Goal: Check status: Check status

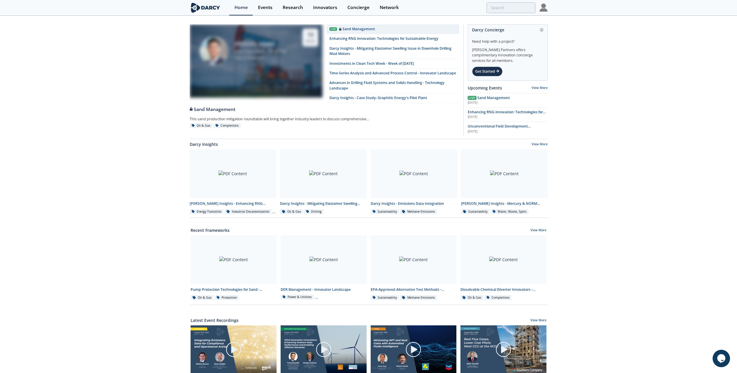
click at [544, 7] on img at bounding box center [543, 7] width 8 height 8
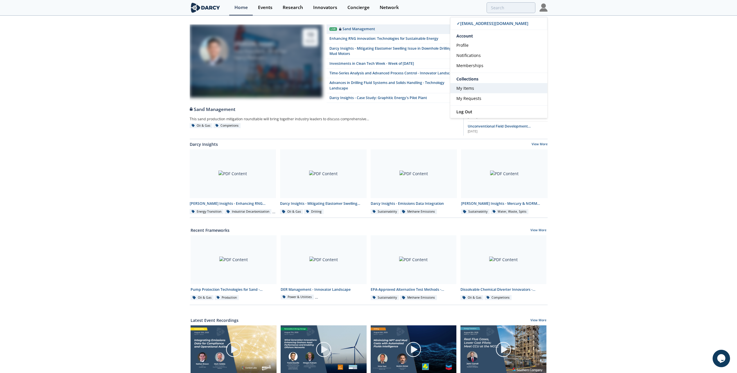
click at [479, 88] on link "My Items" at bounding box center [498, 88] width 97 height 10
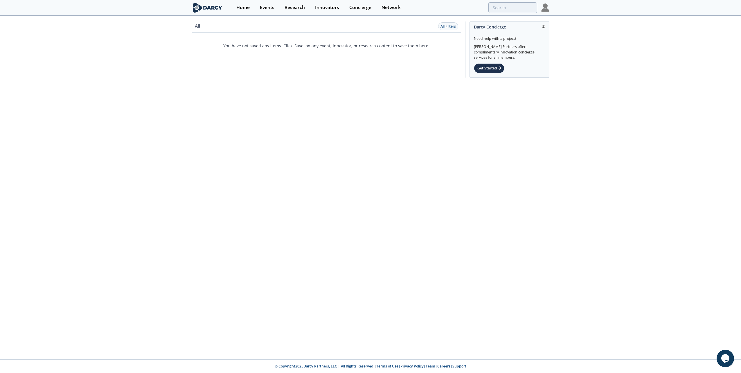
click at [545, 8] on img at bounding box center [545, 7] width 8 height 8
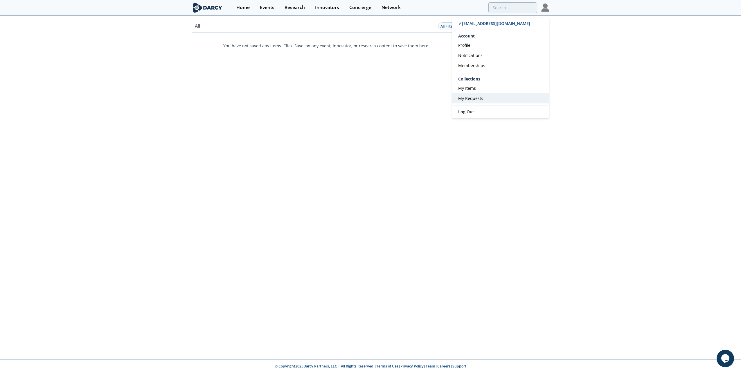
click at [480, 99] on span "My Requests" at bounding box center [470, 99] width 25 height 6
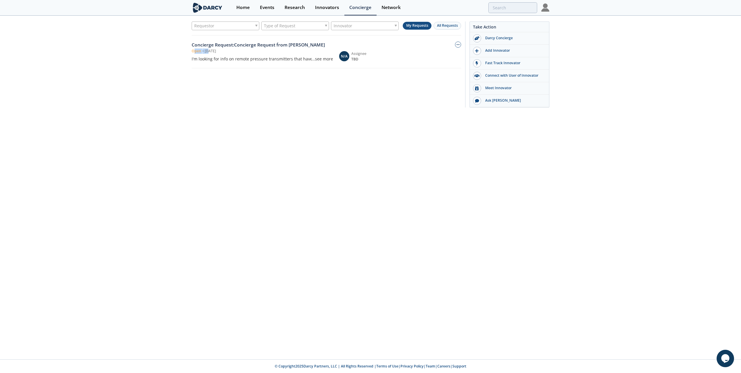
drag, startPoint x: 194, startPoint y: 51, endPoint x: 210, endPoint y: 51, distance: 15.4
click at [210, 51] on div "Open • [DATE]" at bounding box center [262, 50] width 141 height 5
drag, startPoint x: 408, startPoint y: 139, endPoint x: 417, endPoint y: 84, distance: 55.6
click at [409, 137] on div "Requestor Type of Request Innovator My Requests All Requests Concierge Request …" at bounding box center [370, 187] width 741 height 343
click at [457, 46] on button "button" at bounding box center [458, 45] width 6 height 6
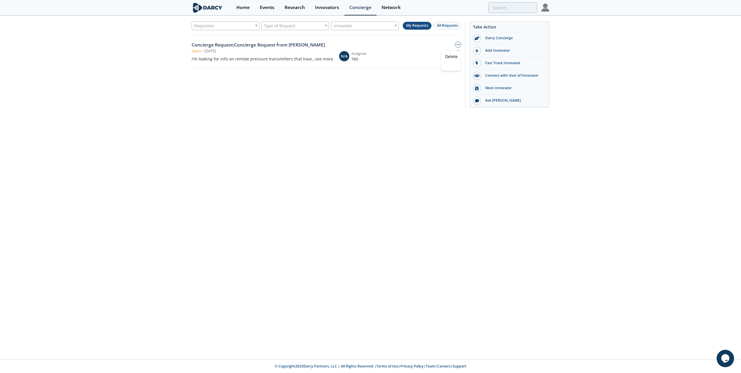
click at [368, 52] on div "Assignee" at bounding box center [365, 53] width 28 height 5
click at [295, 44] on div "Concierge Request : Concierge Request from [PERSON_NAME]" at bounding box center [262, 45] width 141 height 7
click at [282, 58] on div "I'm looking for info on remote pressure transmitters that have self-contained p…" at bounding box center [262, 59] width 141 height 6
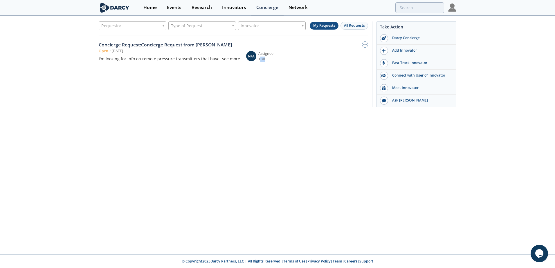
drag, startPoint x: 260, startPoint y: 59, endPoint x: 271, endPoint y: 60, distance: 10.8
click at [271, 60] on span "TBD" at bounding box center [272, 59] width 28 height 5
drag, startPoint x: 271, startPoint y: 60, endPoint x: 277, endPoint y: 113, distance: 53.2
click at [277, 113] on div "Requestor Type of Request Innovator My Requests All Requests Concierge Request …" at bounding box center [277, 65] width 555 height 99
click at [203, 96] on div "Requestor Type of Request Innovator My Requests All Requests Concierge Request …" at bounding box center [233, 63] width 269 height 84
